Goal: Task Accomplishment & Management: Use online tool/utility

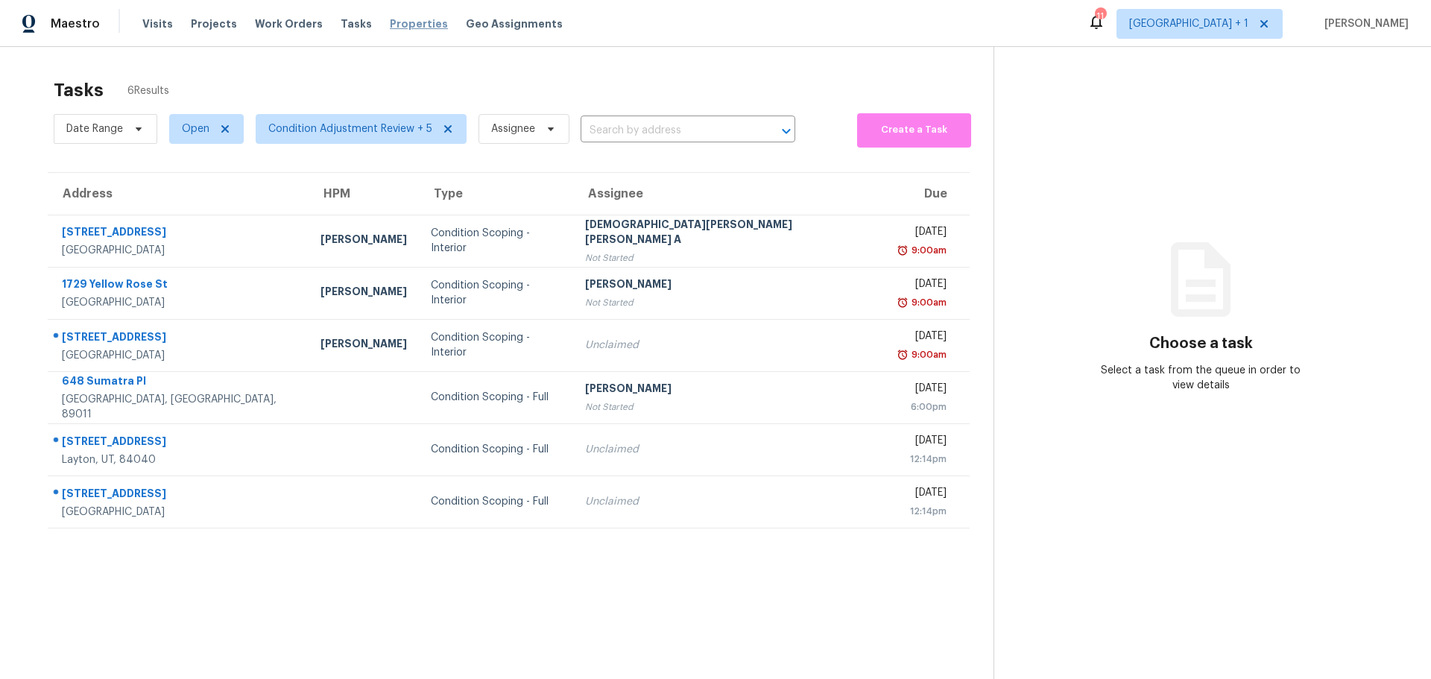
click at [392, 21] on span "Properties" at bounding box center [419, 23] width 58 height 15
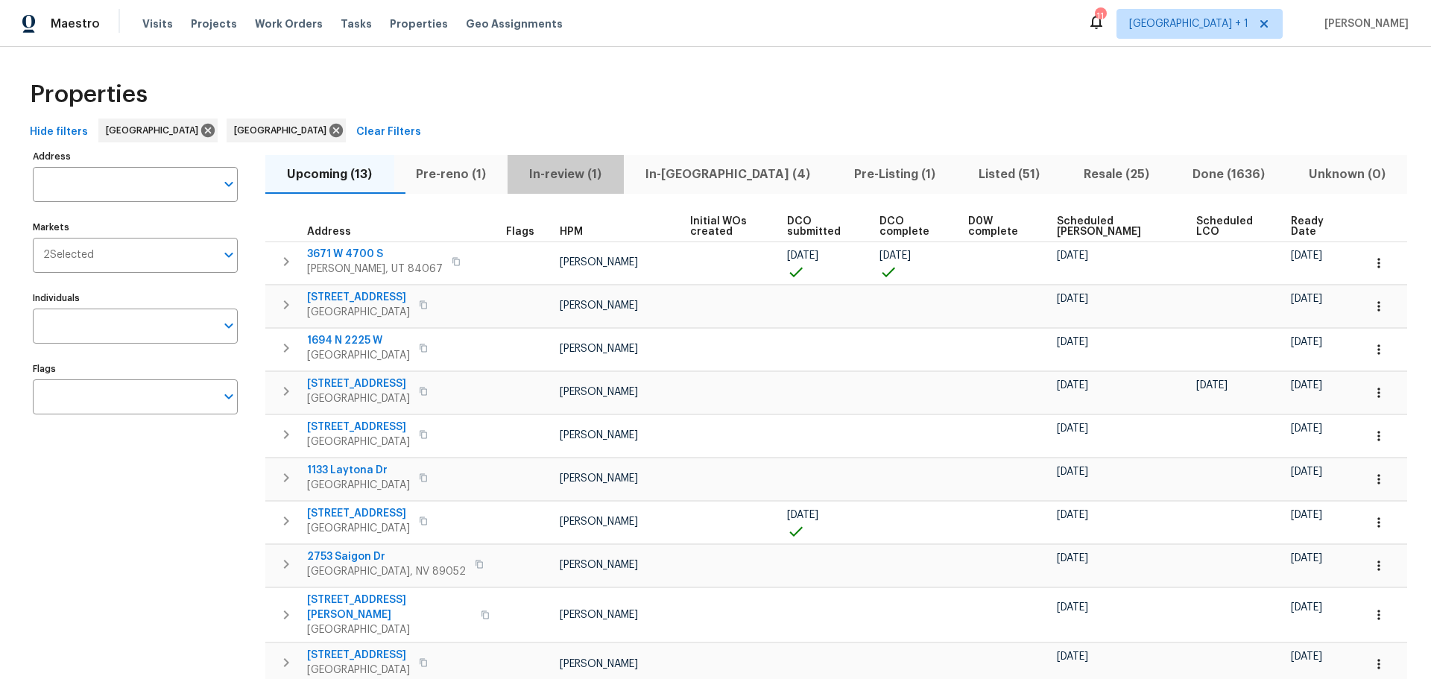
click at [585, 174] on span "In-review (1)" at bounding box center [566, 174] width 98 height 21
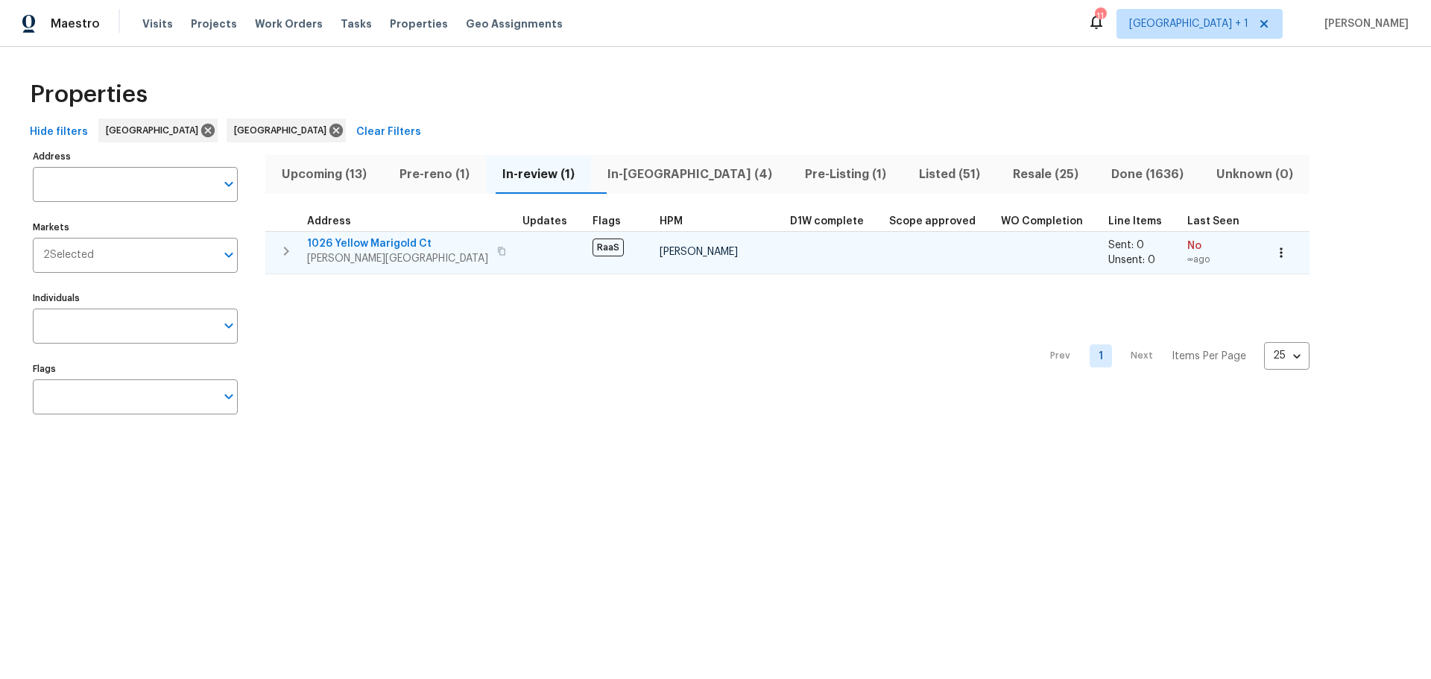
click at [1280, 249] on icon "button" at bounding box center [1281, 252] width 2 height 10
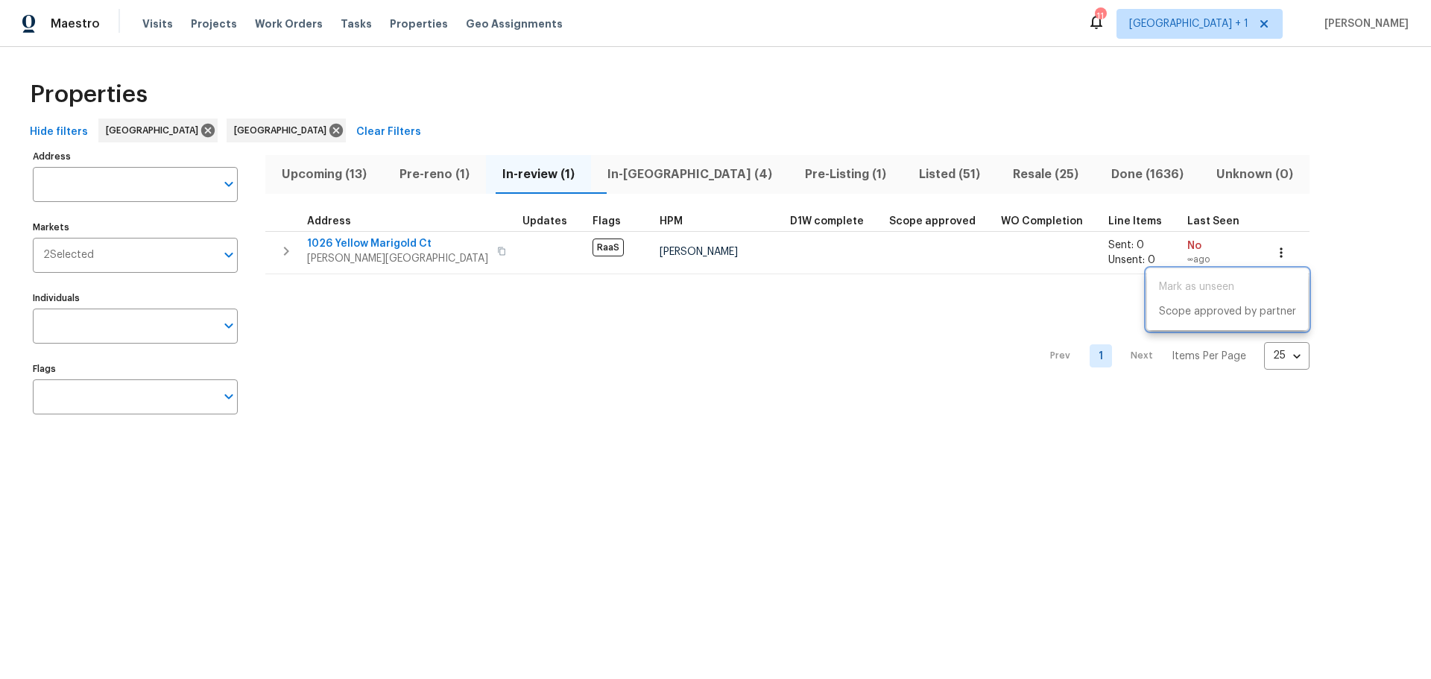
click at [363, 250] on div at bounding box center [715, 339] width 1431 height 679
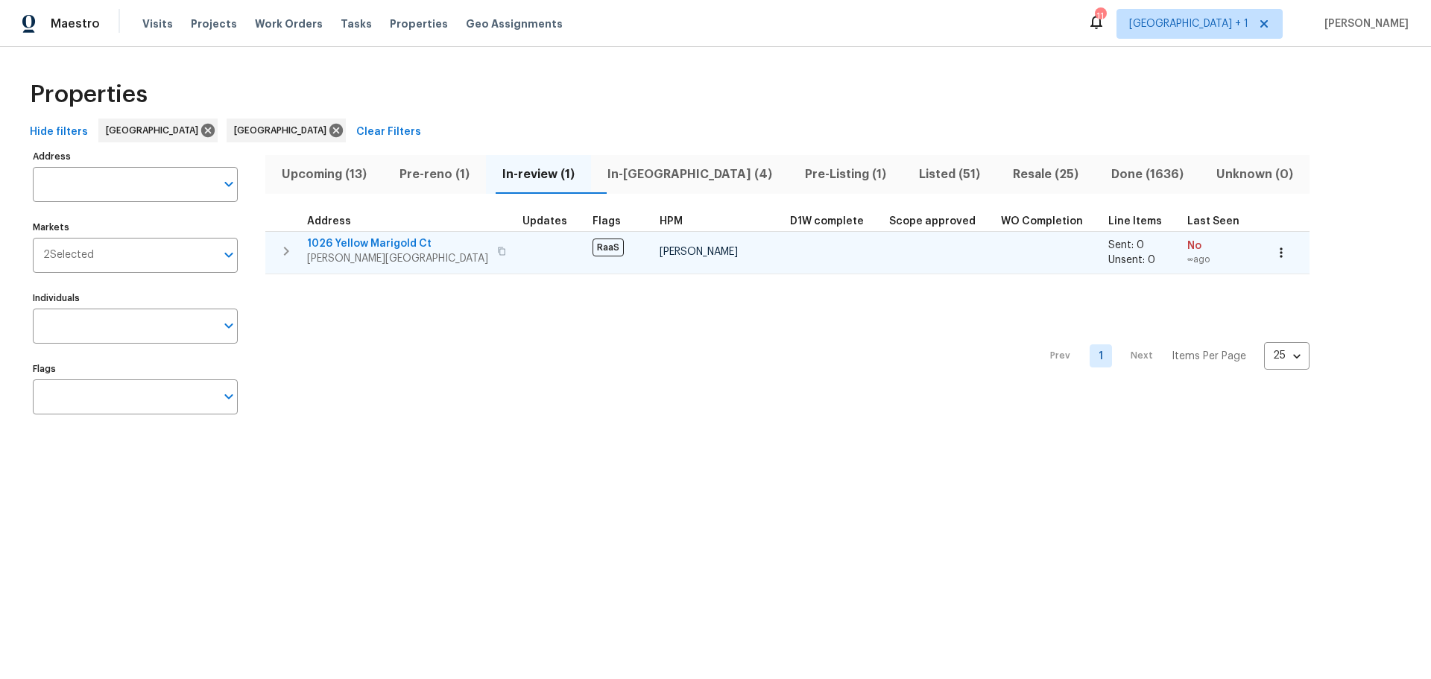
click at [367, 241] on span "1026 Yellow Marigold Ct" at bounding box center [397, 243] width 181 height 15
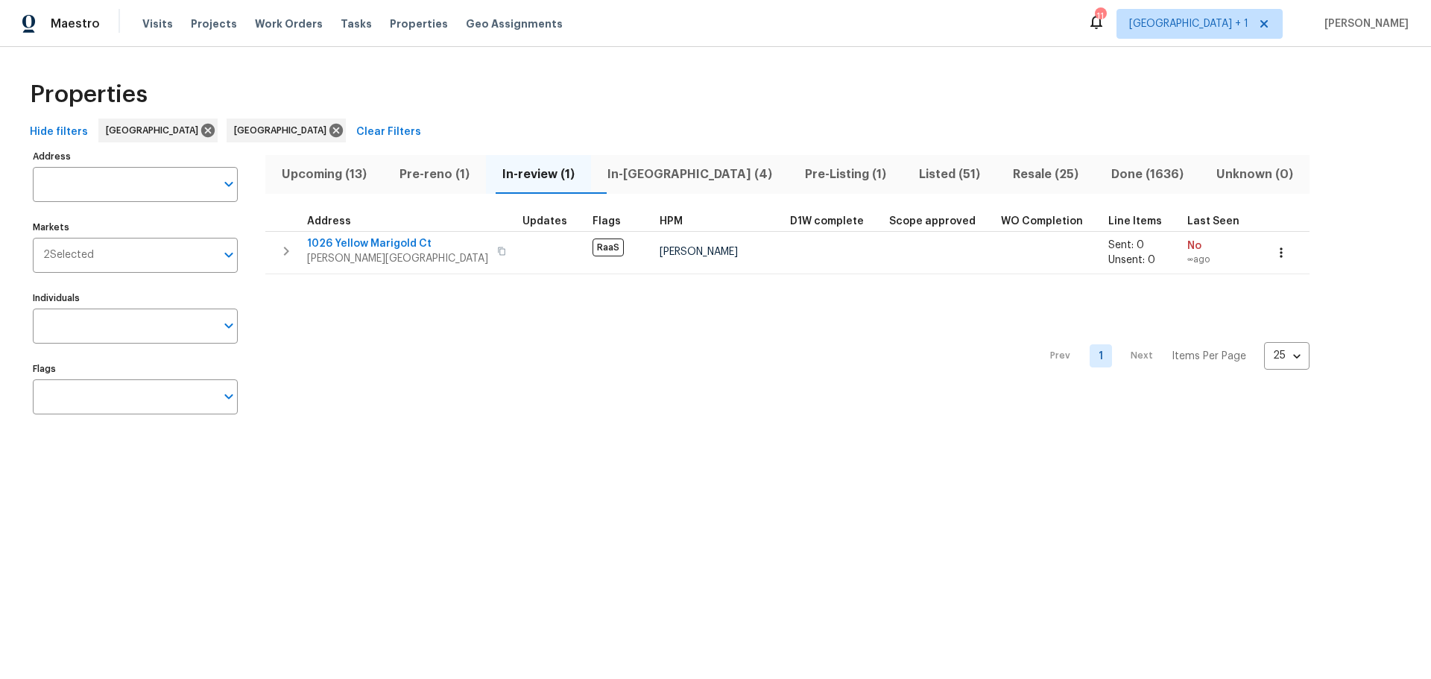
click at [354, 40] on div "Maestro Visits Projects Work Orders Tasks Properties Geo Assignments 11 Las Veg…" at bounding box center [715, 23] width 1431 height 47
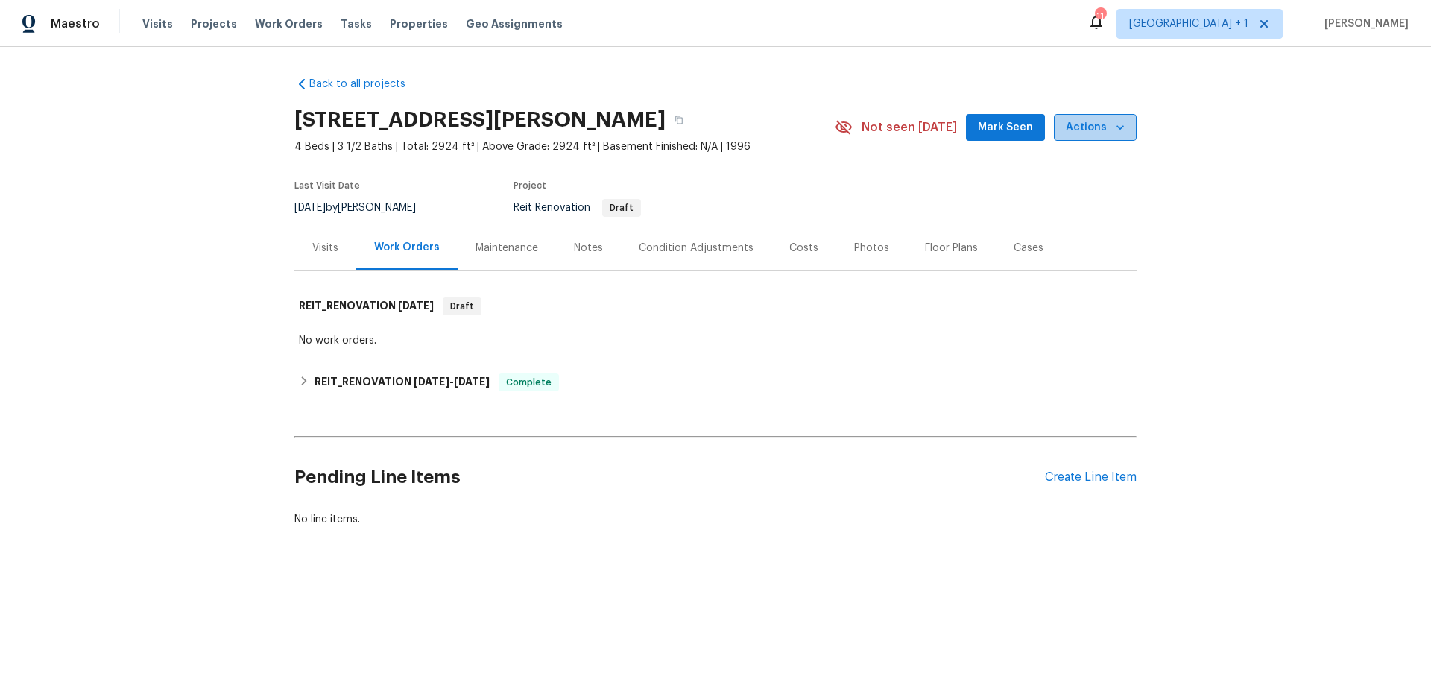
click at [1117, 126] on icon "button" at bounding box center [1120, 127] width 7 height 4
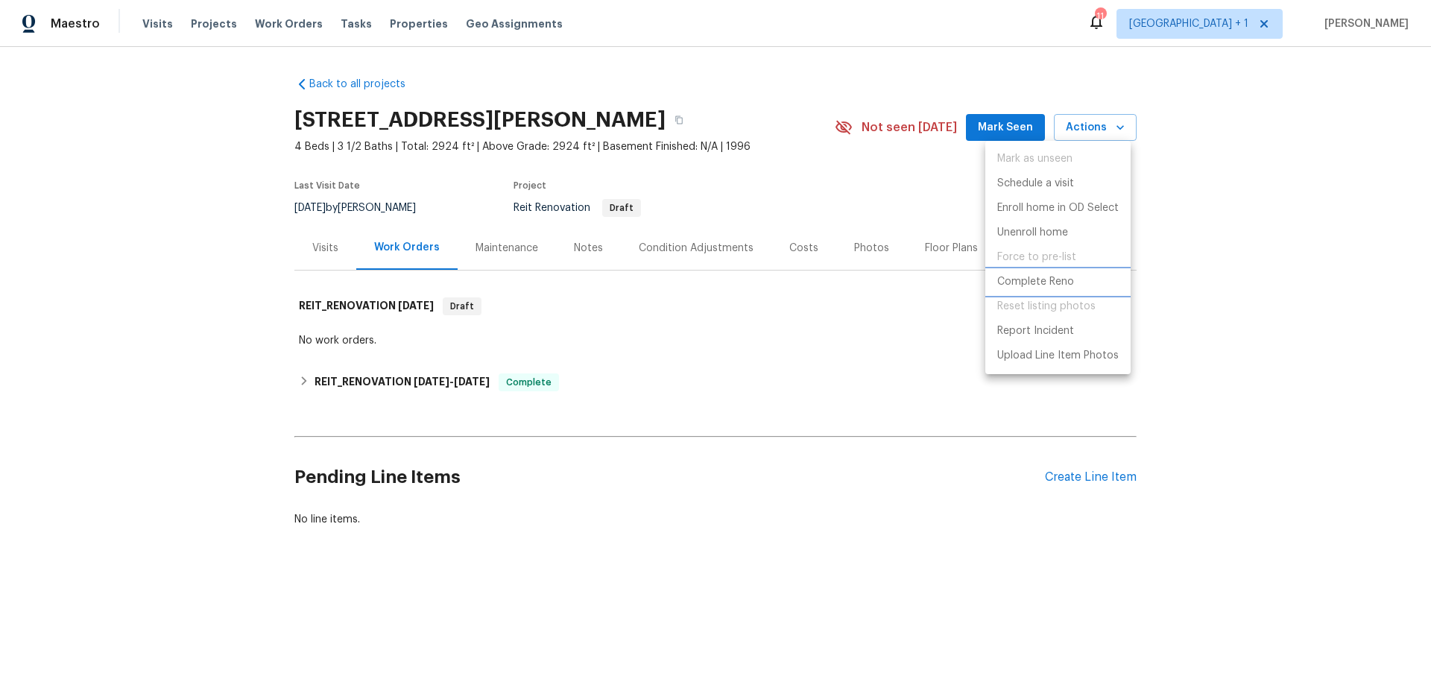
click at [1047, 279] on p "Complete Reno" at bounding box center [1035, 282] width 77 height 16
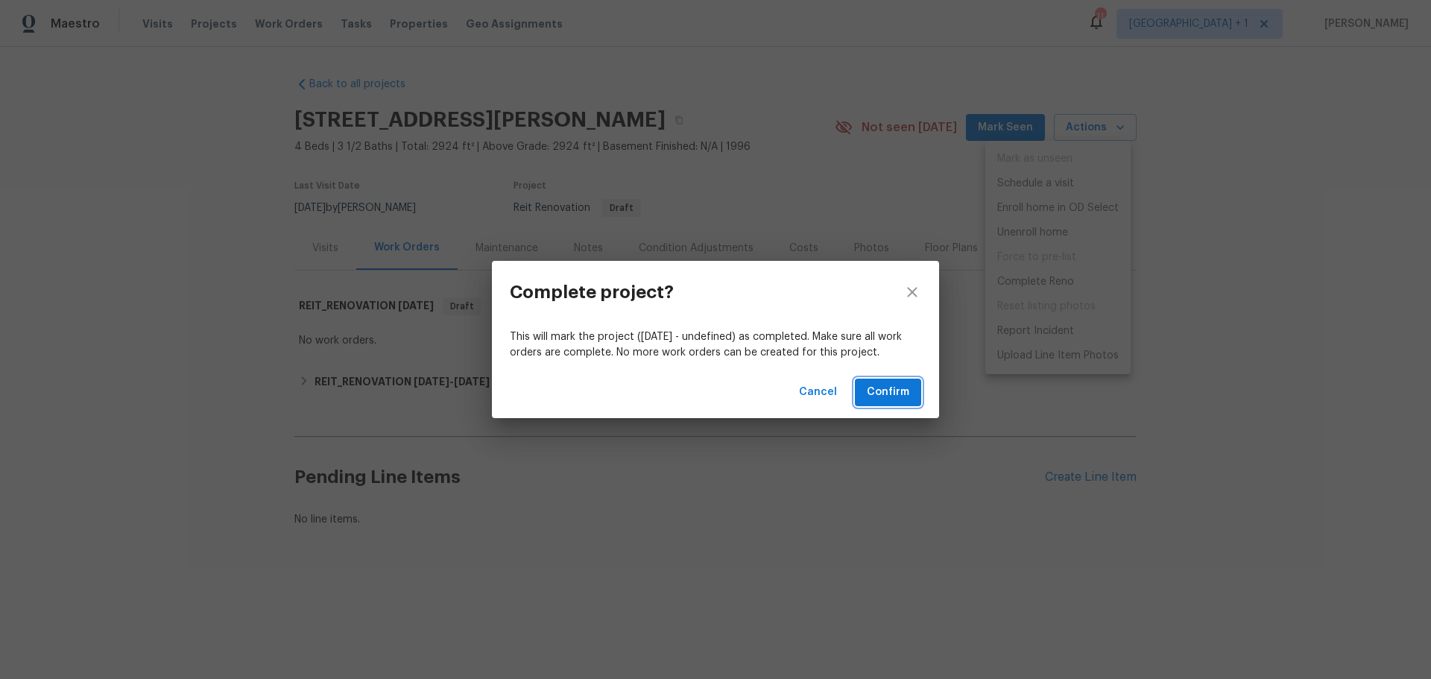
click at [896, 396] on span "Confirm" at bounding box center [888, 392] width 42 height 19
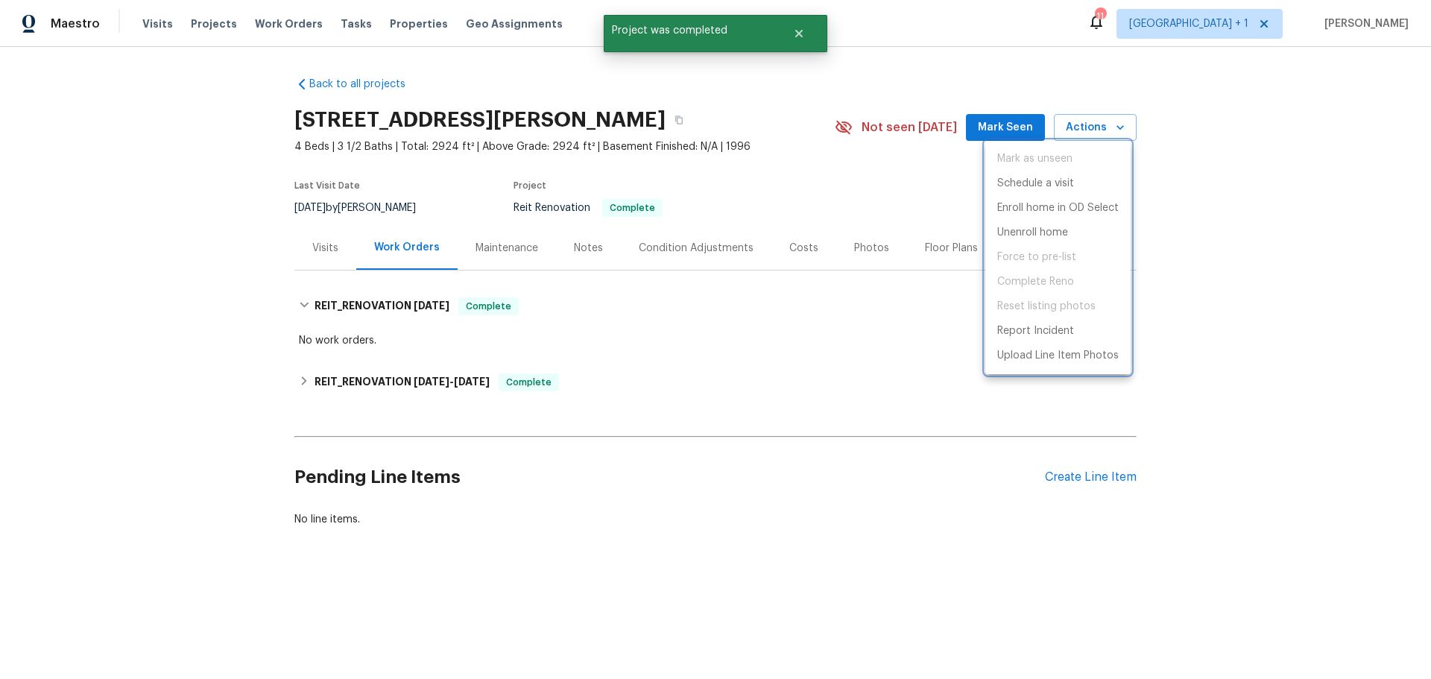
click at [736, 220] on div at bounding box center [715, 339] width 1431 height 679
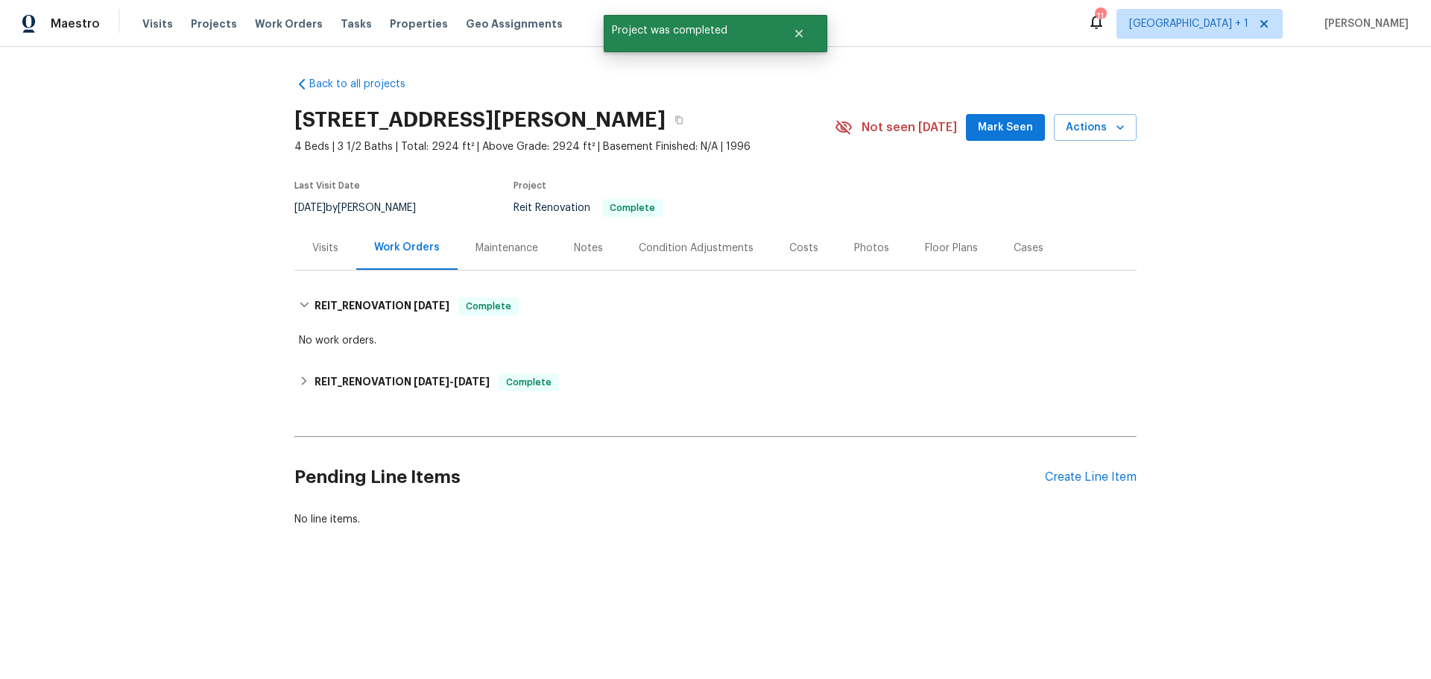
click at [246, 16] on div "Visits Projects Work Orders Tasks Properties Geo Assignments" at bounding box center [361, 24] width 438 height 30
click at [227, 22] on div "Visits Projects Work Orders Tasks Properties Geo Assignments" at bounding box center [361, 24] width 438 height 30
click at [222, 23] on span "Projects" at bounding box center [214, 23] width 46 height 15
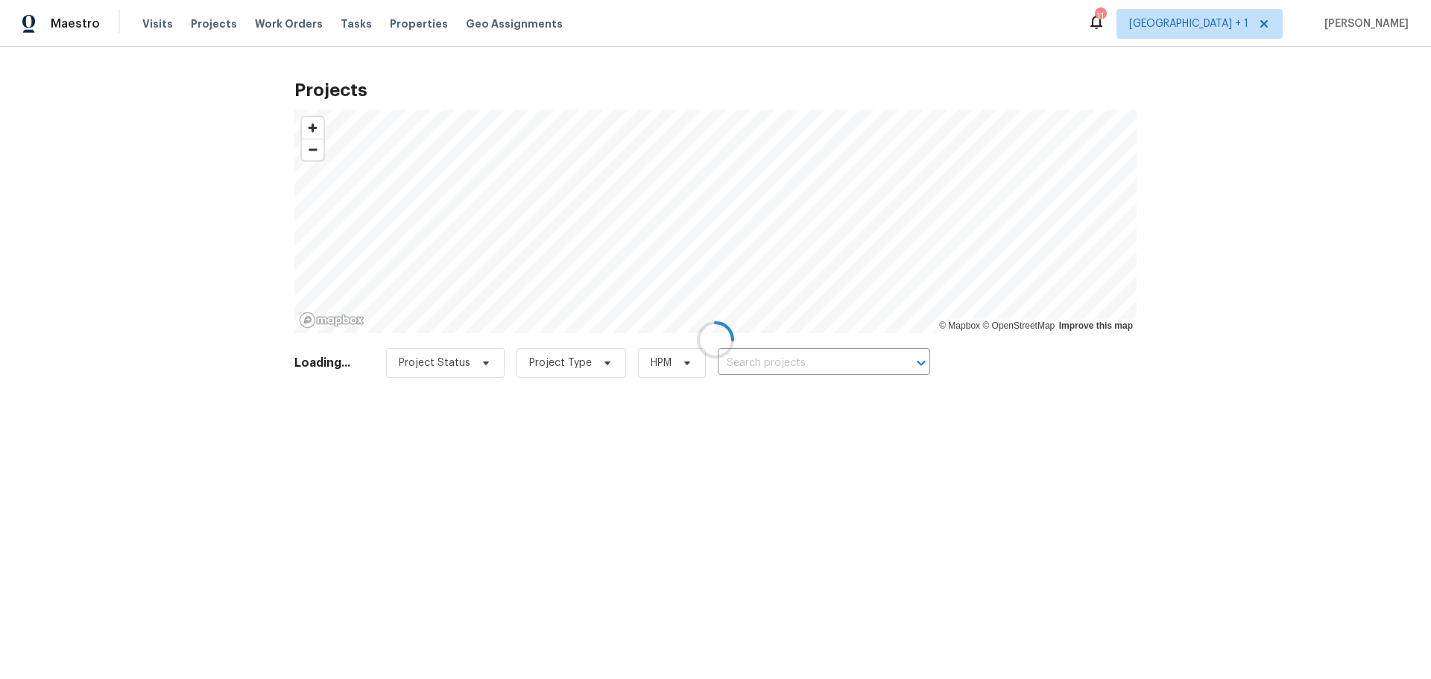
click at [406, 22] on div at bounding box center [715, 339] width 1431 height 679
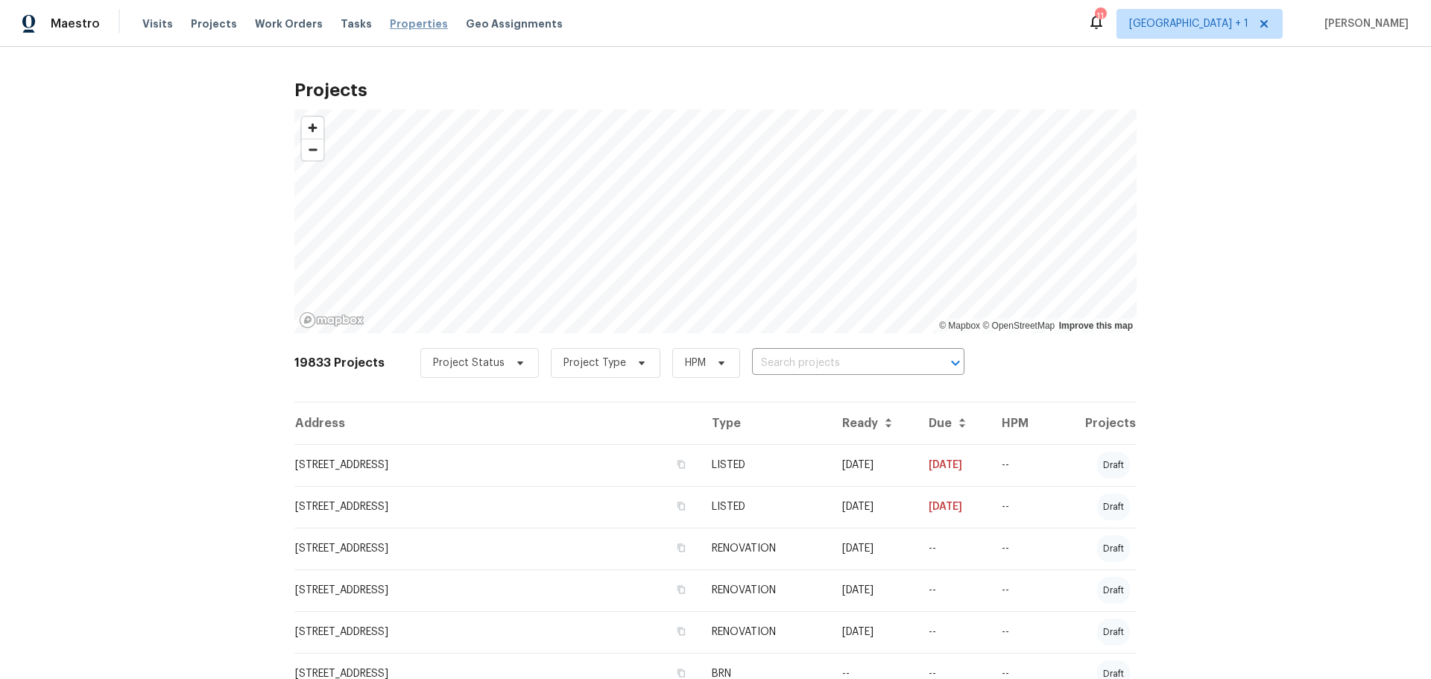
click at [403, 30] on span "Properties" at bounding box center [419, 23] width 58 height 15
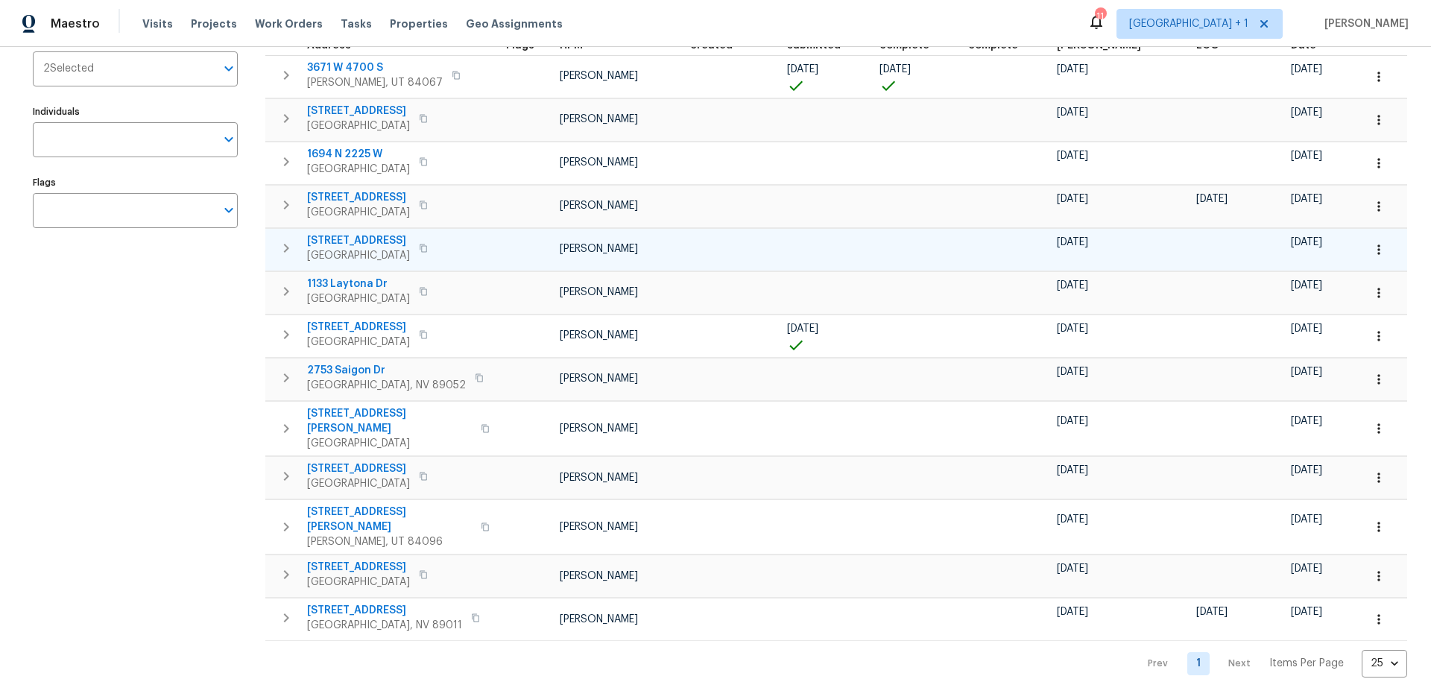
scroll to position [196, 0]
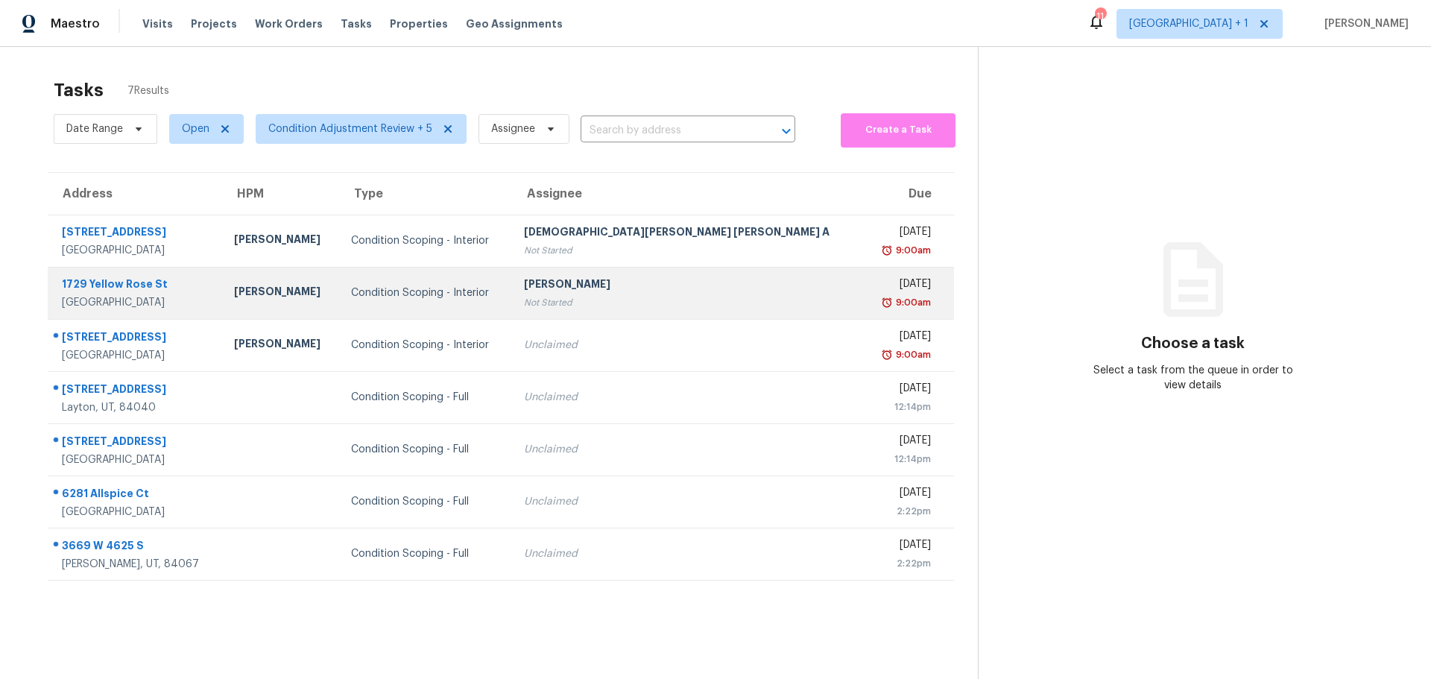
click at [459, 287] on div "Condition Scoping - Interior" at bounding box center [425, 292] width 148 height 15
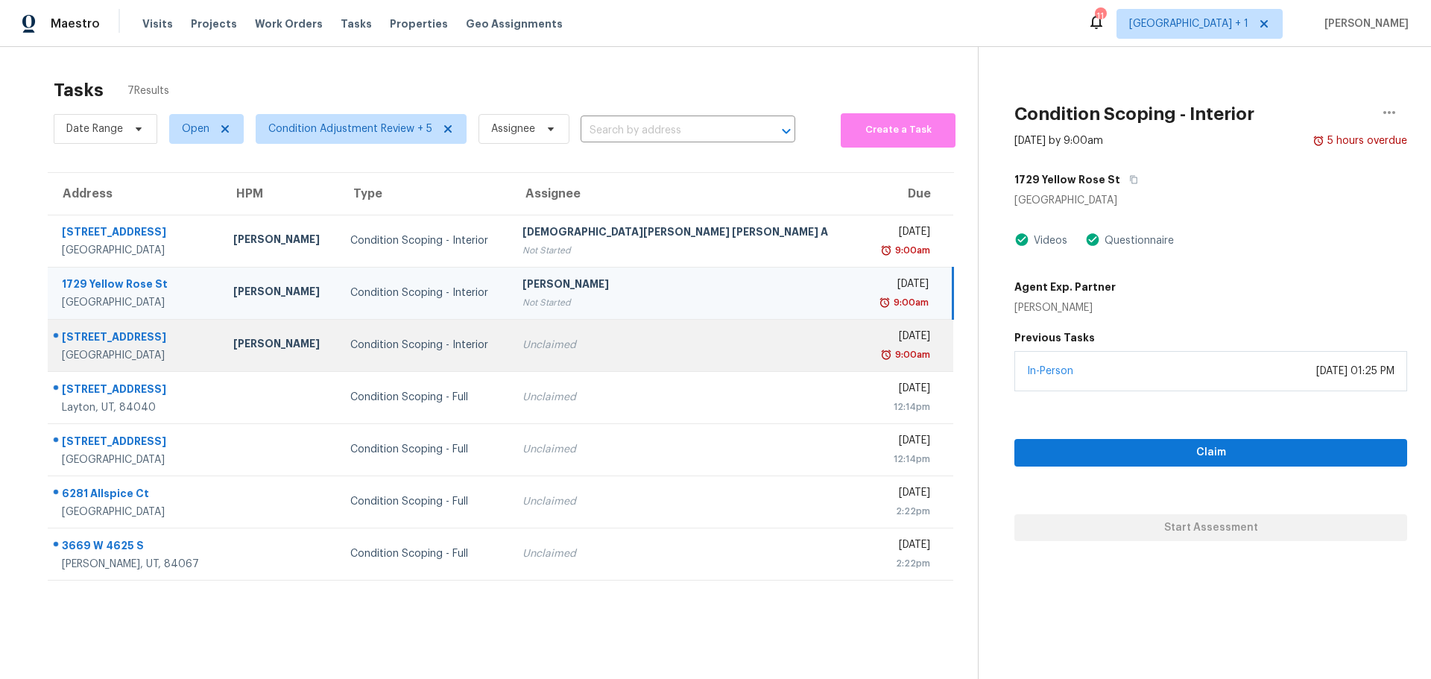
click at [452, 354] on td "Condition Scoping - Interior" at bounding box center [424, 345] width 172 height 52
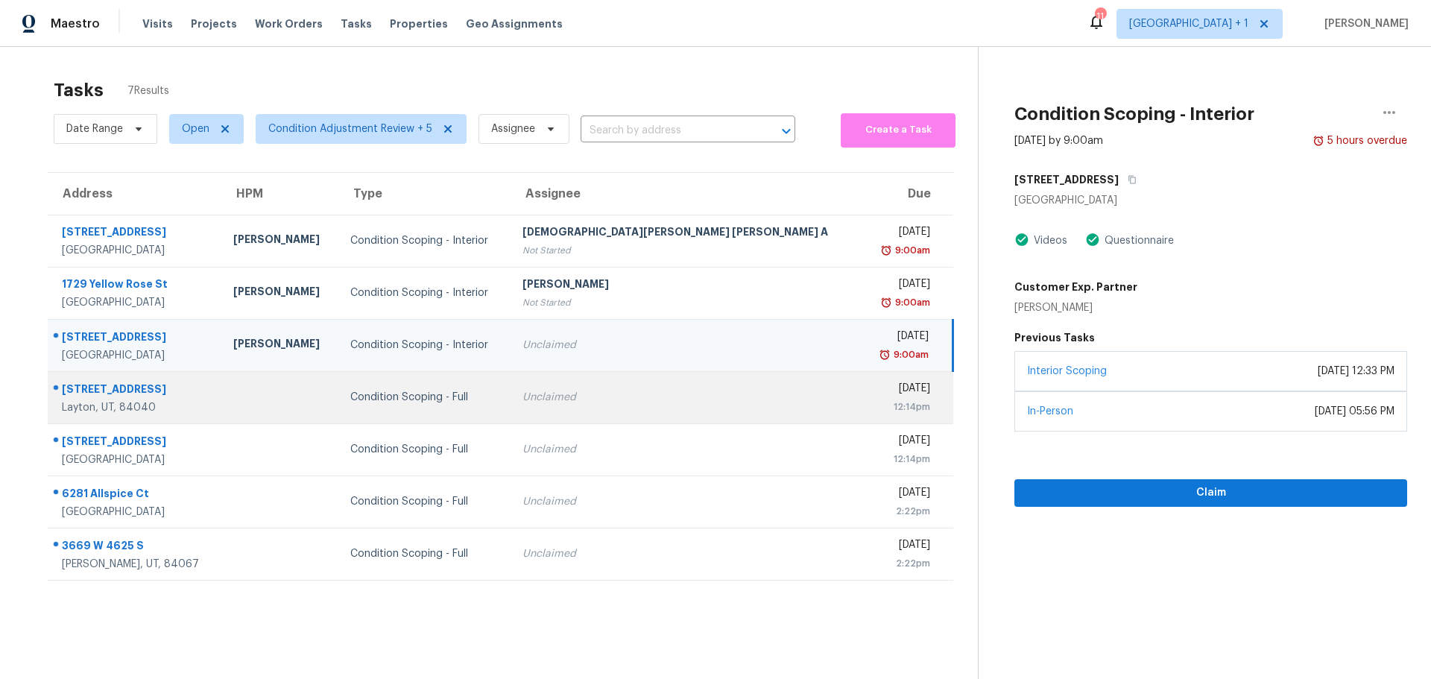
click at [447, 390] on div "Condition Scoping - Full" at bounding box center [424, 397] width 148 height 15
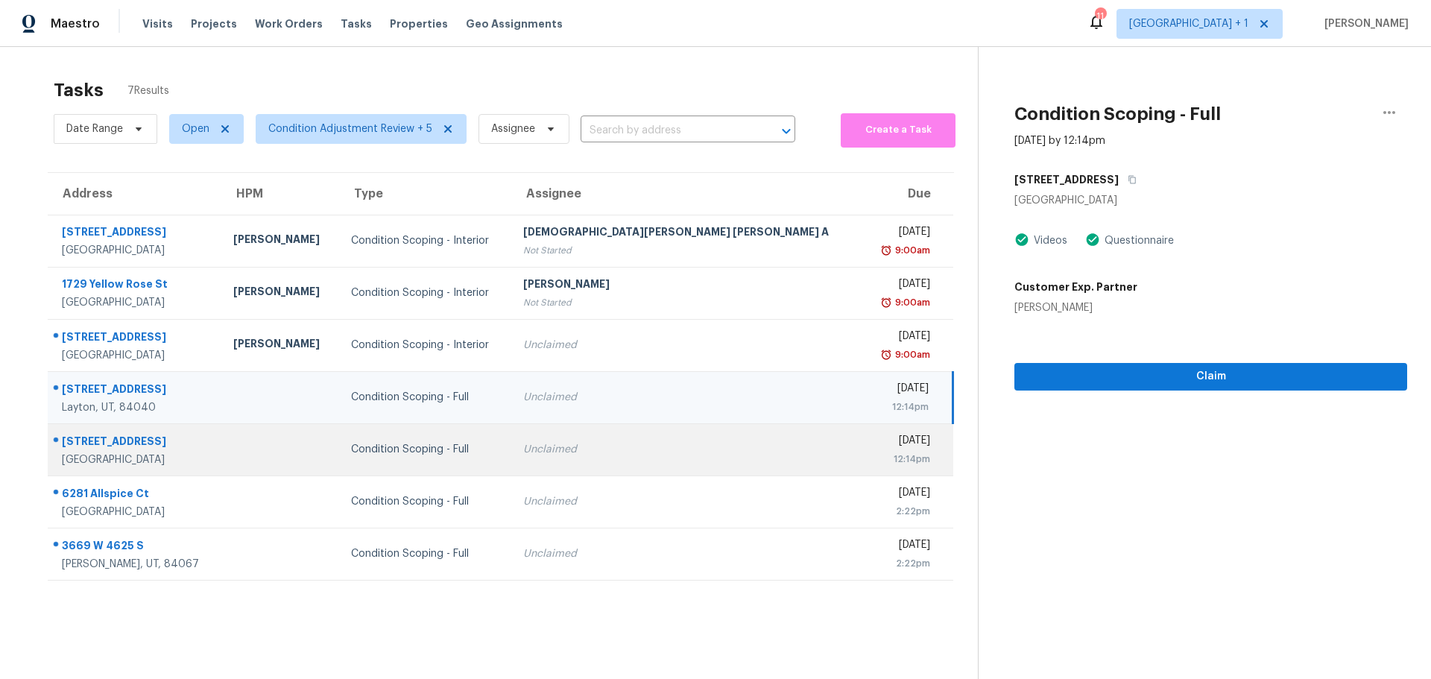
click at [442, 455] on div "Condition Scoping - Full" at bounding box center [425, 449] width 148 height 15
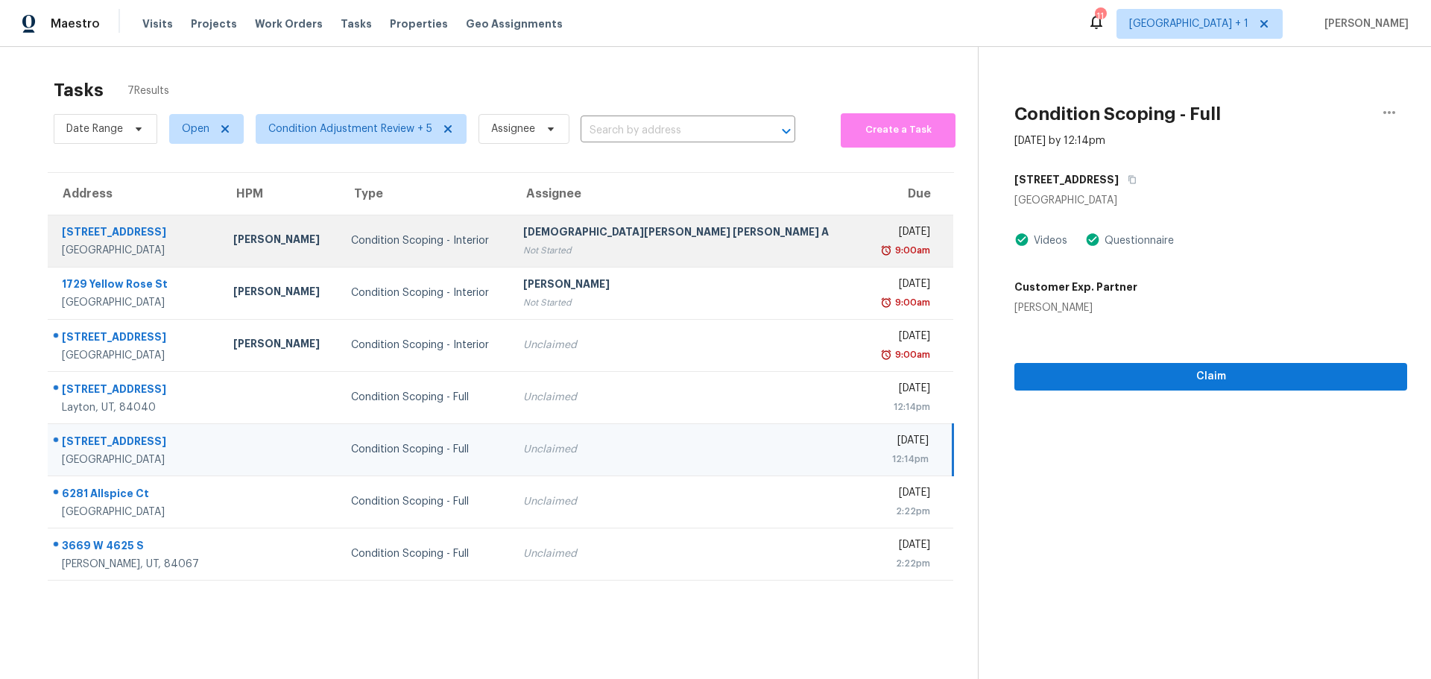
click at [417, 247] on div "Condition Scoping - Interior" at bounding box center [425, 240] width 148 height 15
